Goal: Register for event/course

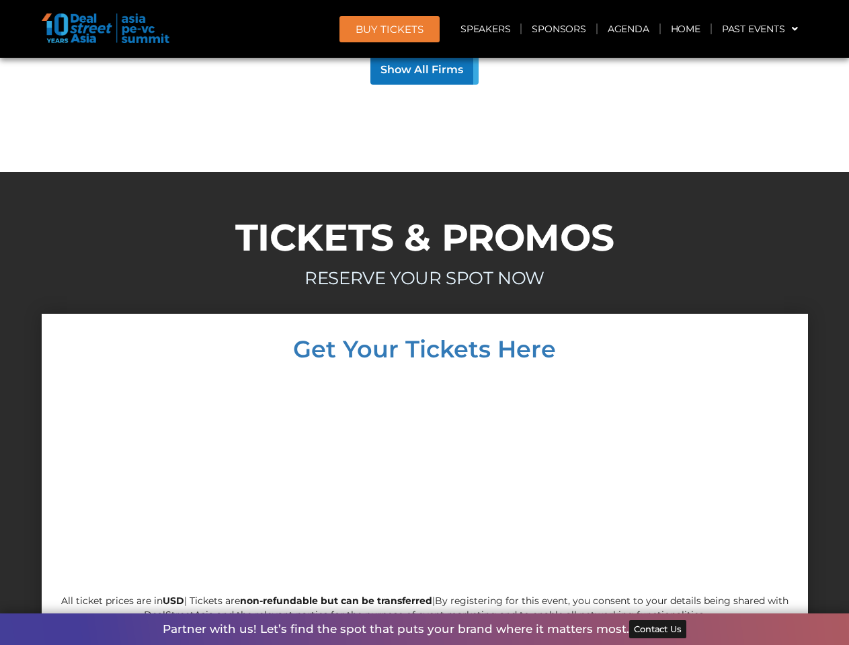
scroll to position [12890, 0]
